Goal: Information Seeking & Learning: Learn about a topic

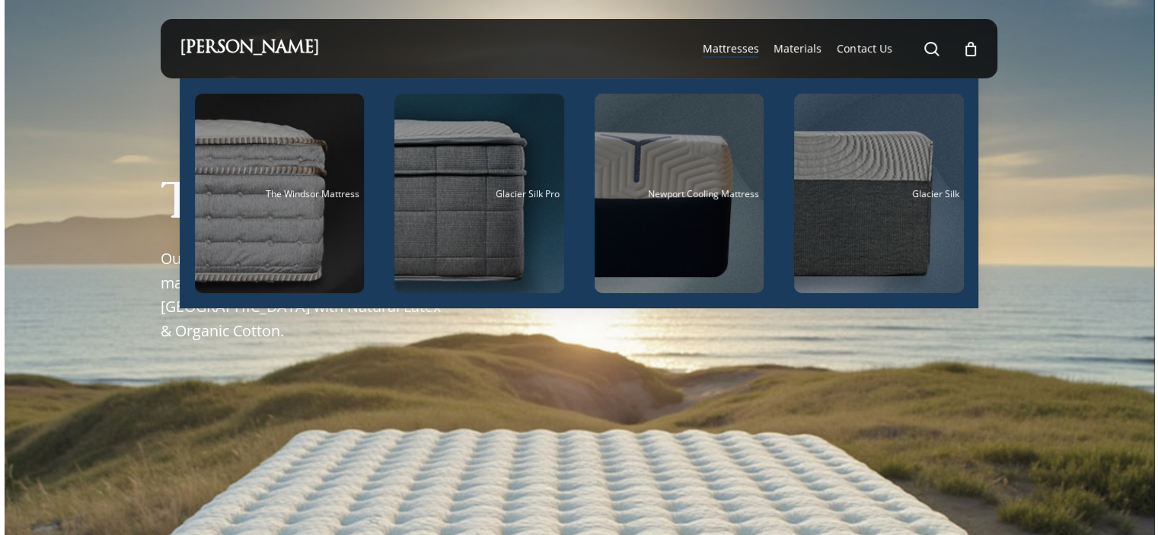
click at [735, 48] on span "Mattresses" at bounding box center [730, 48] width 56 height 14
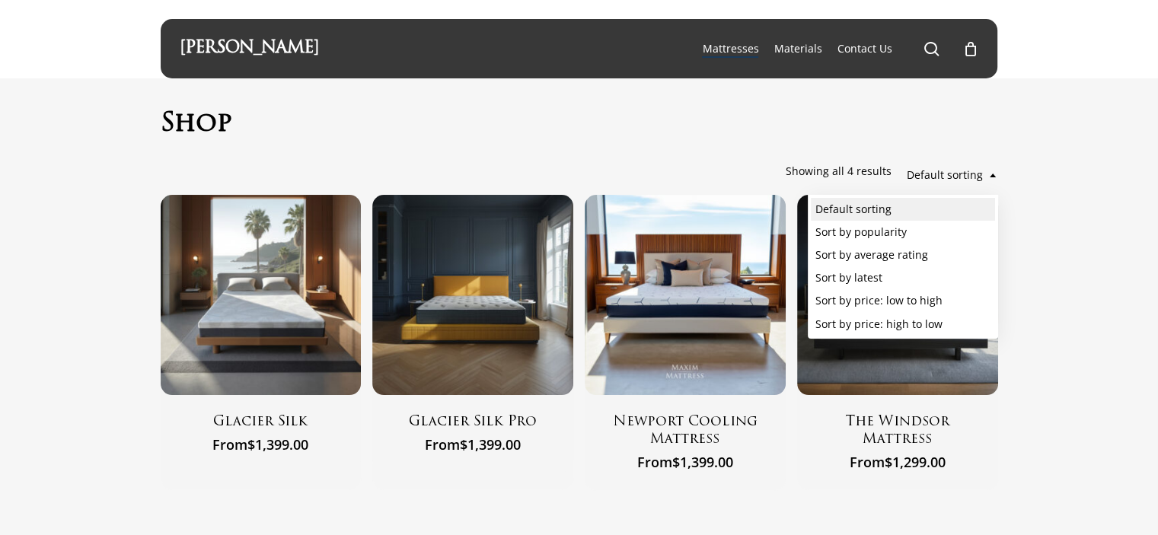
click at [988, 173] on span at bounding box center [992, 175] width 9 height 39
select select "price"
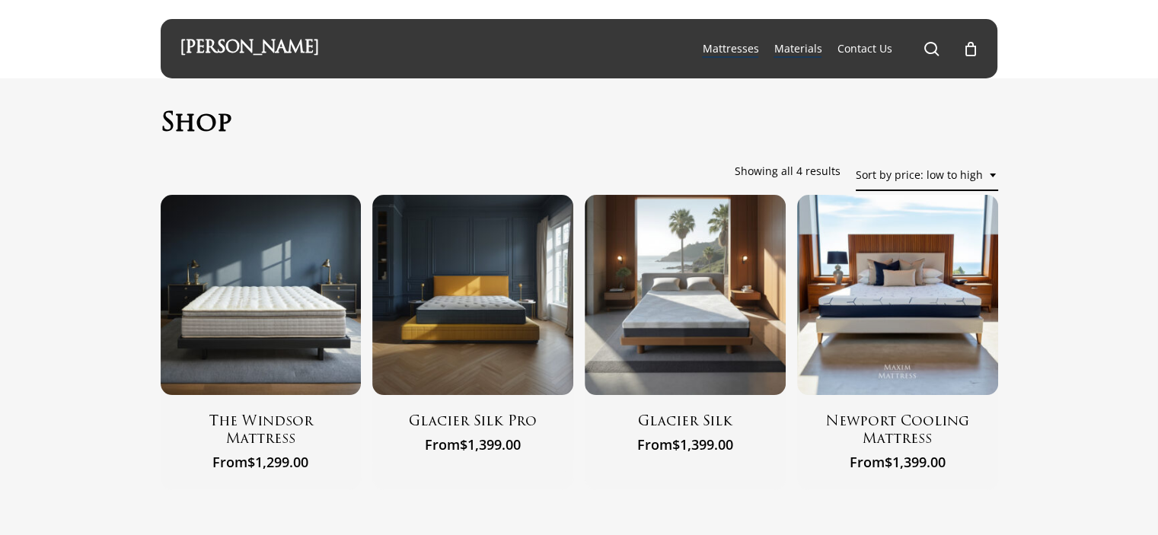
click at [811, 48] on span "Materials" at bounding box center [798, 48] width 48 height 14
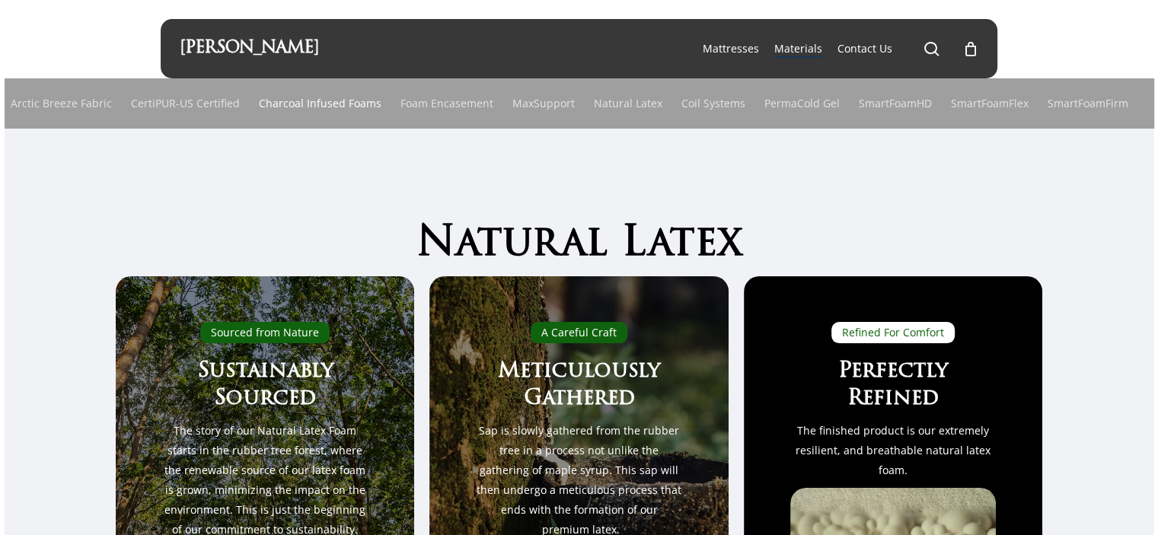
click at [341, 105] on link "Charcoal Infused Foams" at bounding box center [320, 103] width 123 height 50
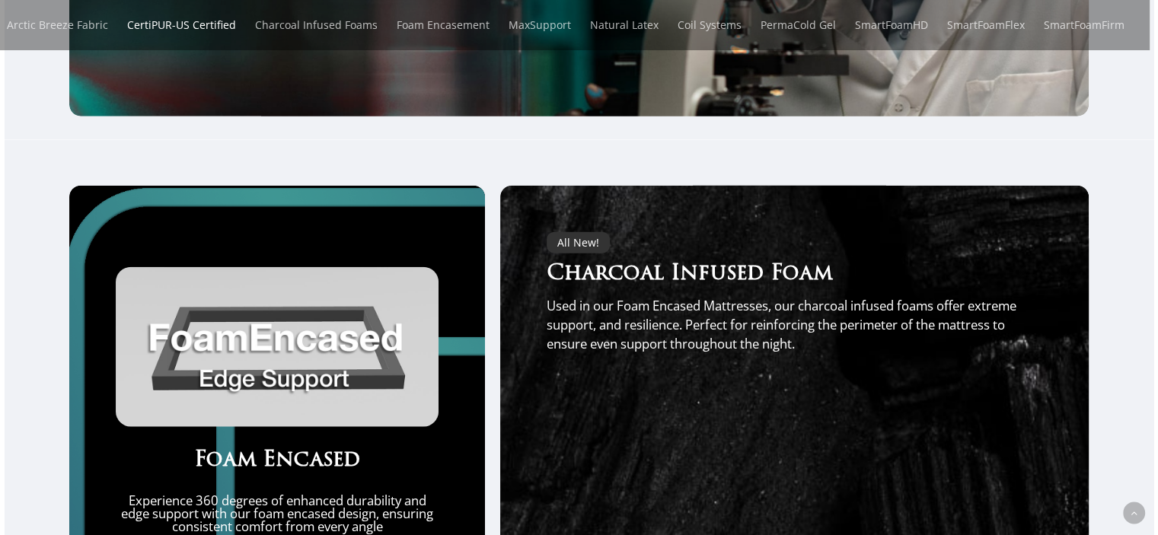
scroll to position [2823, 0]
